Goal: Task Accomplishment & Management: Use online tool/utility

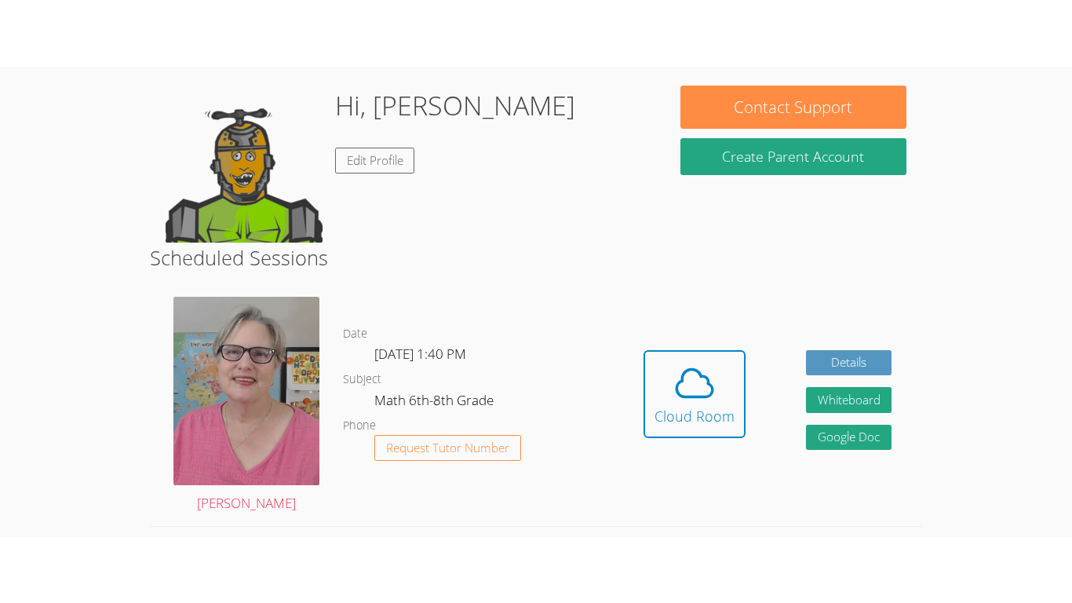
scroll to position [83, 0]
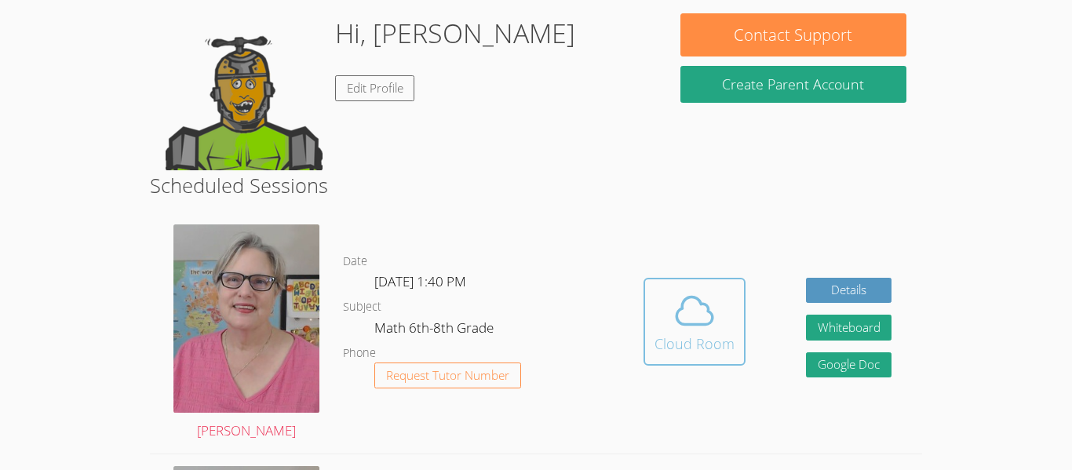
click at [668, 363] on button "Cloud Room" at bounding box center [694, 322] width 102 height 88
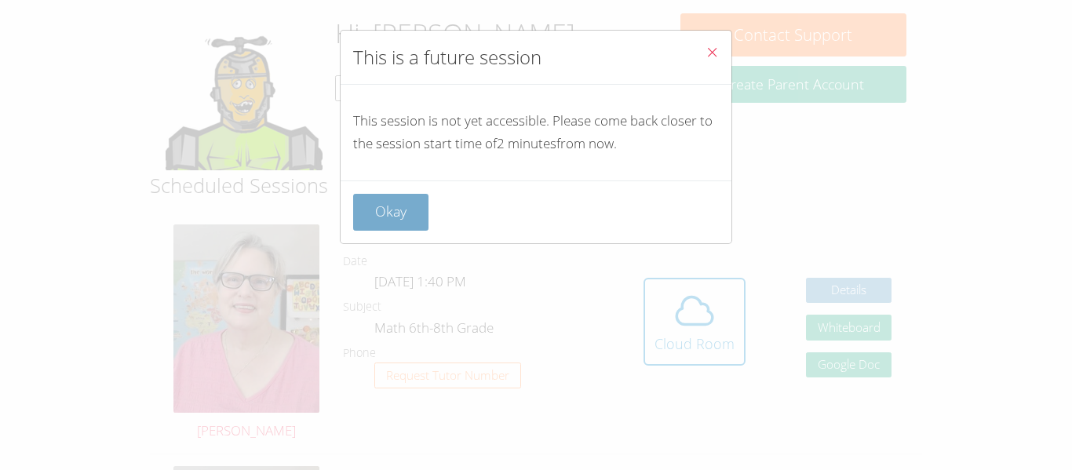
click at [393, 217] on button "Okay" at bounding box center [390, 212] width 75 height 37
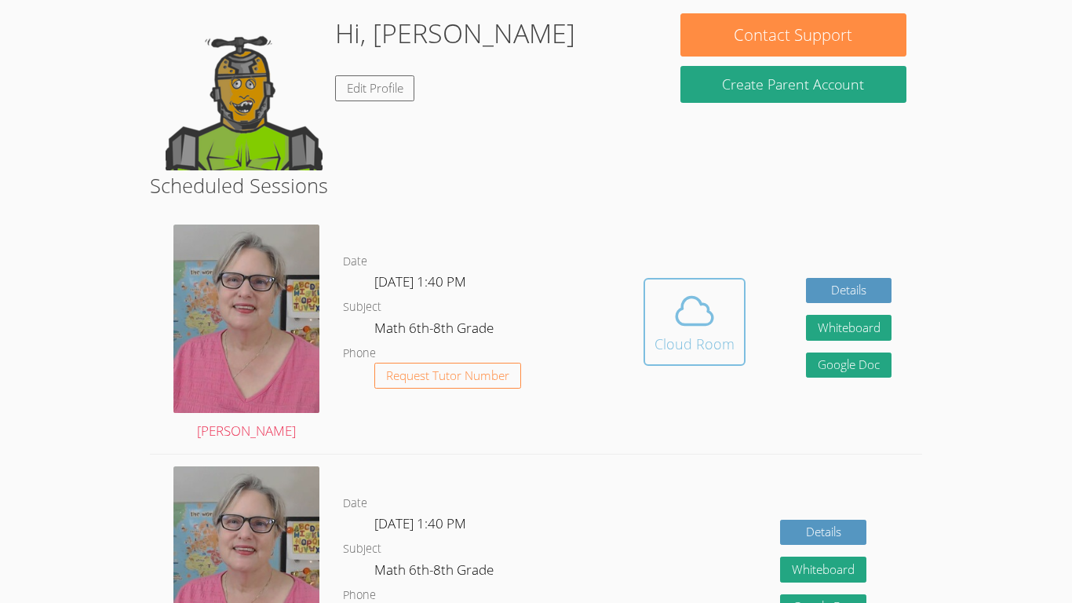
click at [657, 321] on span at bounding box center [694, 311] width 80 height 44
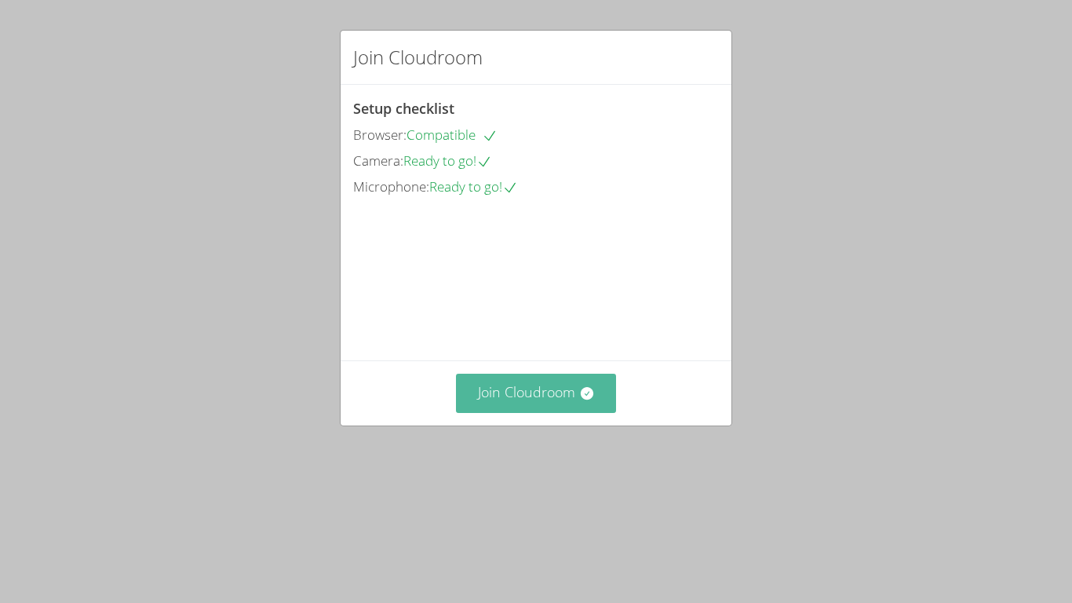
click at [570, 412] on button "Join Cloudroom" at bounding box center [536, 392] width 161 height 38
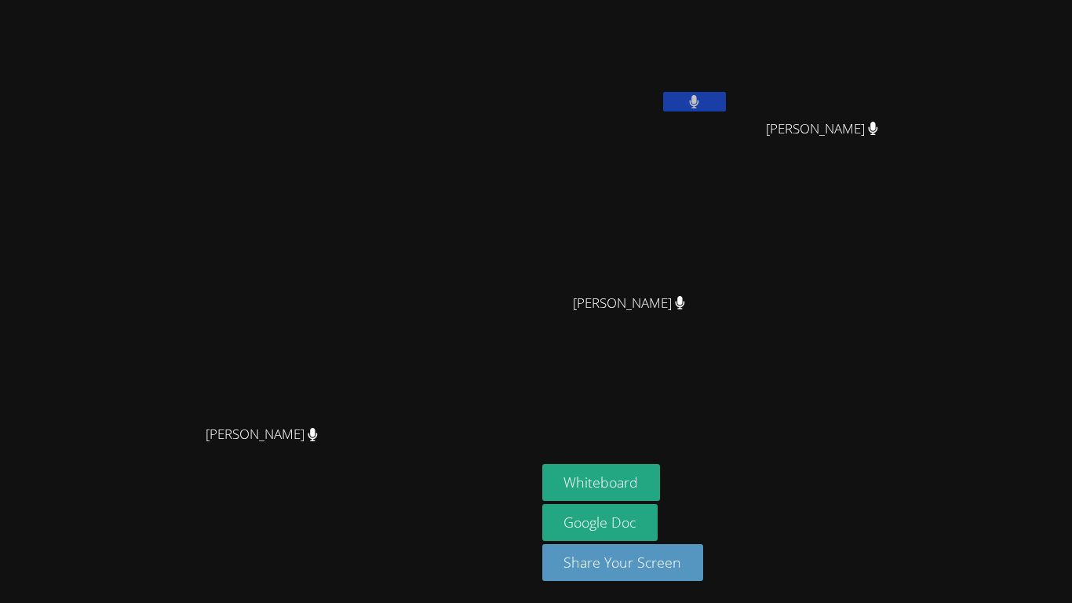
click at [530, 468] on div "[PERSON_NAME]" at bounding box center [267, 448] width 523 height 63
click at [661, 482] on button "Whiteboard" at bounding box center [601, 482] width 118 height 37
click at [542, 464] on button "Whiteboard" at bounding box center [601, 482] width 118 height 37
click at [726, 108] on button at bounding box center [694, 102] width 63 height 20
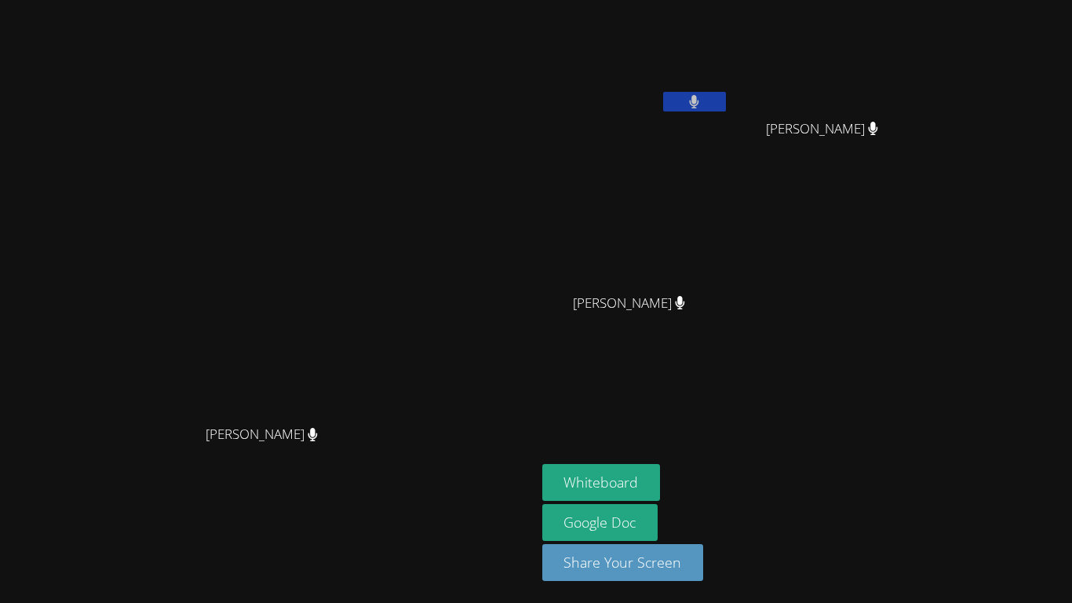
click at [726, 108] on button at bounding box center [694, 102] width 63 height 20
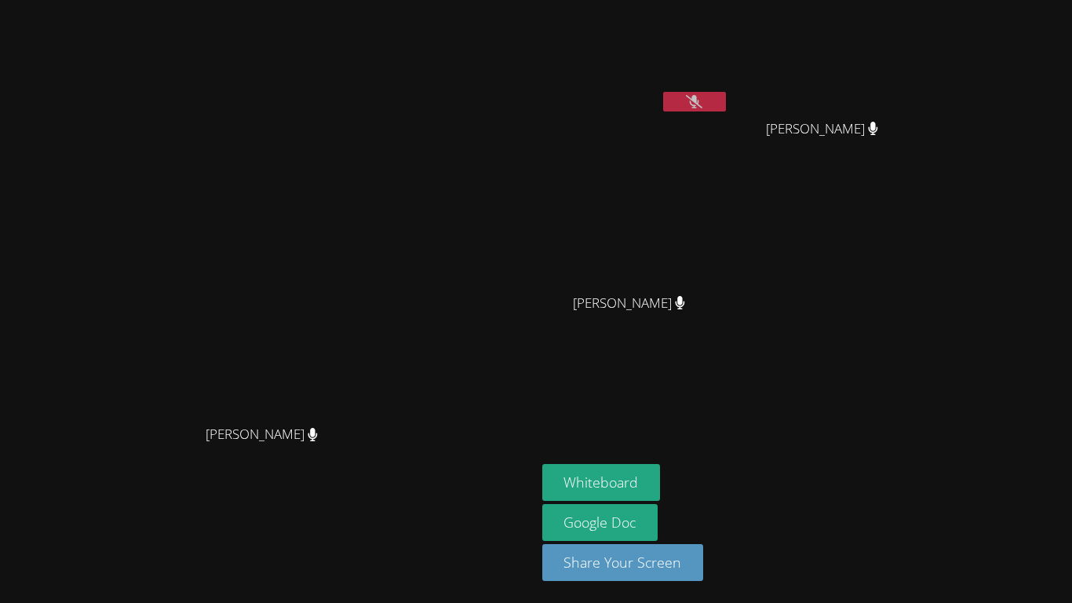
click at [726, 108] on button at bounding box center [694, 102] width 63 height 20
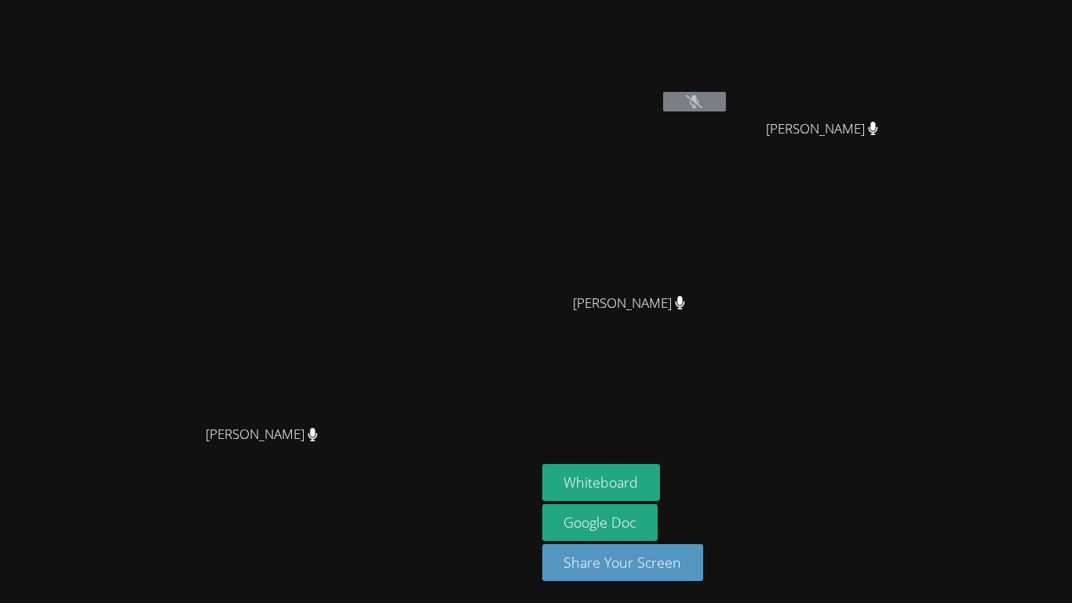
click at [702, 95] on icon at bounding box center [694, 101] width 16 height 13
